Goal: Find specific page/section: Find specific page/section

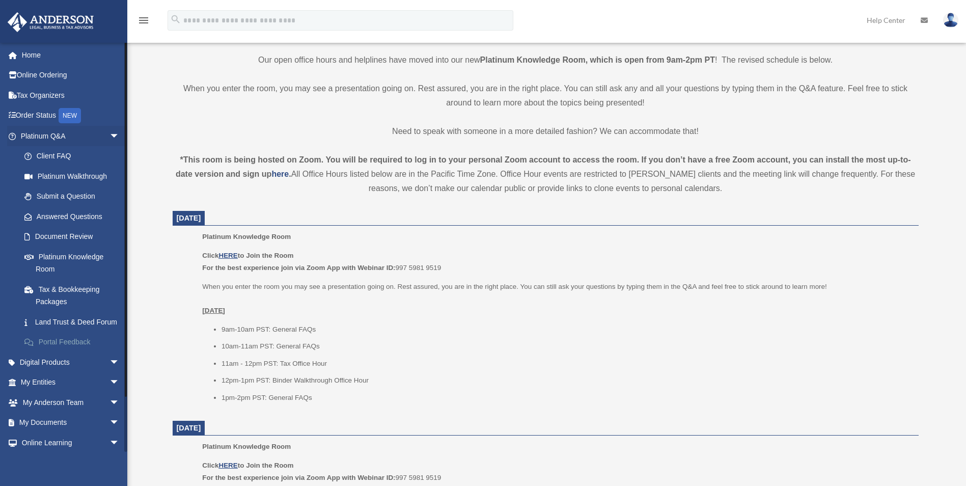
scroll to position [258, 0]
click at [46, 386] on link "My Entities arrow_drop_down" at bounding box center [71, 382] width 128 height 20
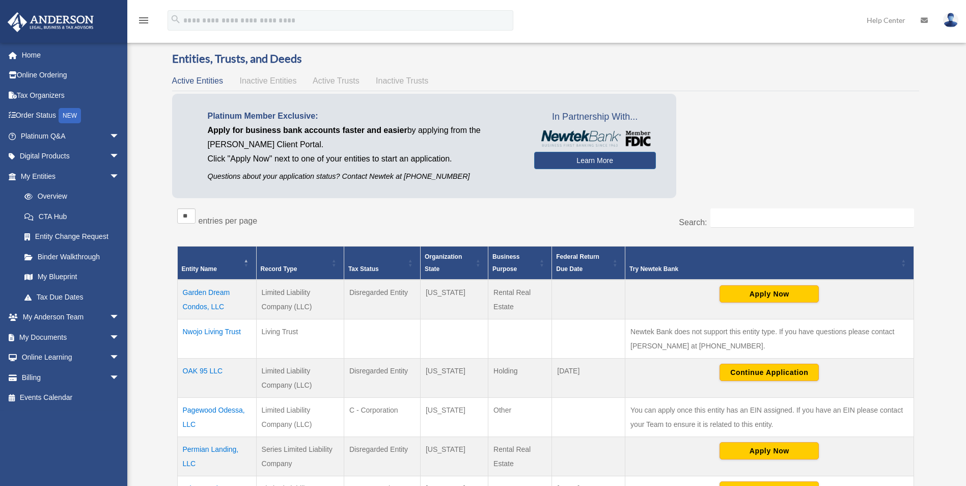
scroll to position [153, 0]
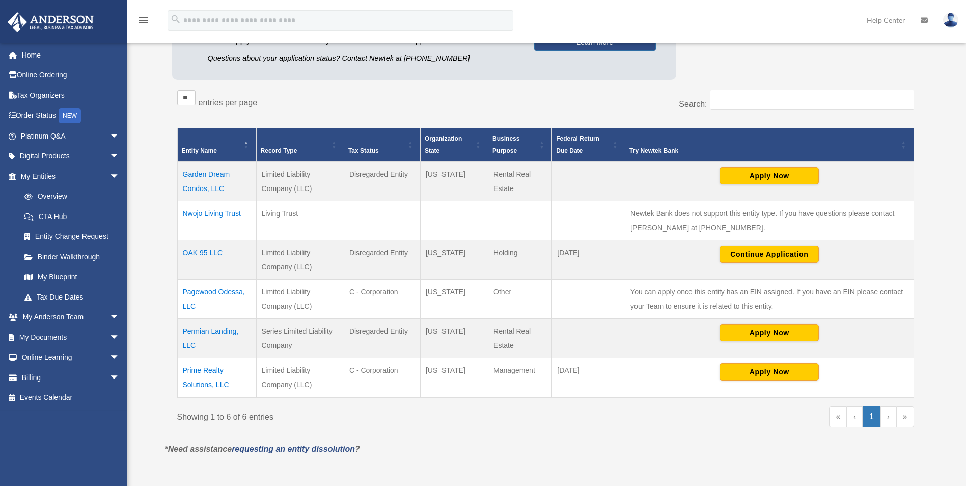
click at [197, 290] on td "Pagewood Odessa, LLC" at bounding box center [216, 298] width 79 height 39
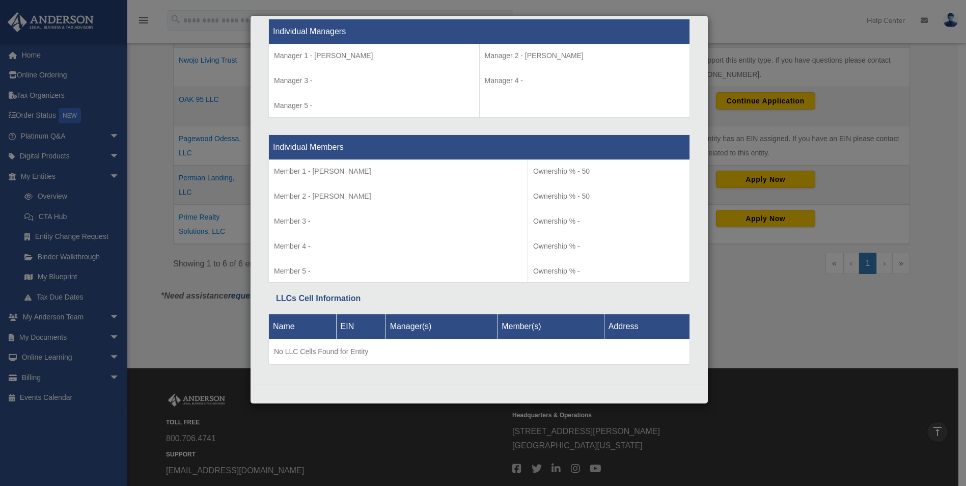
scroll to position [0, 0]
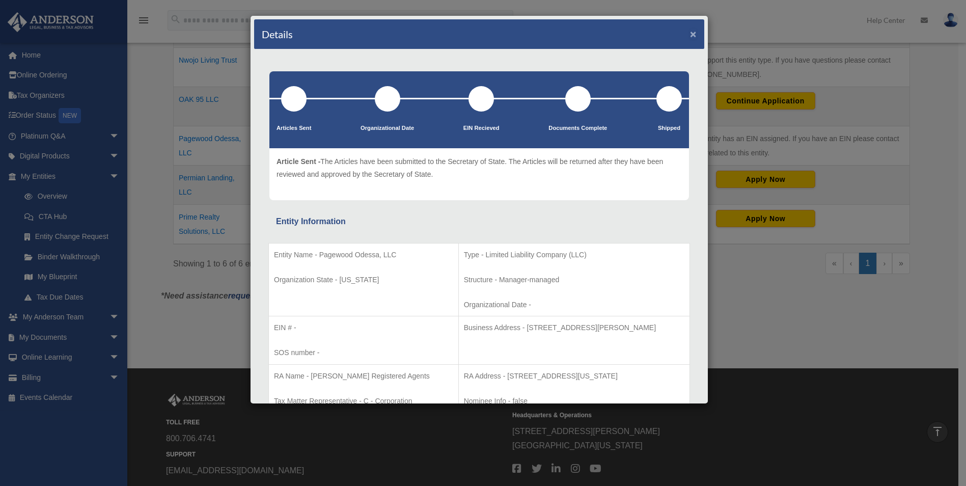
click at [690, 34] on button "×" at bounding box center [693, 34] width 7 height 11
